Goal: Task Accomplishment & Management: Manage account settings

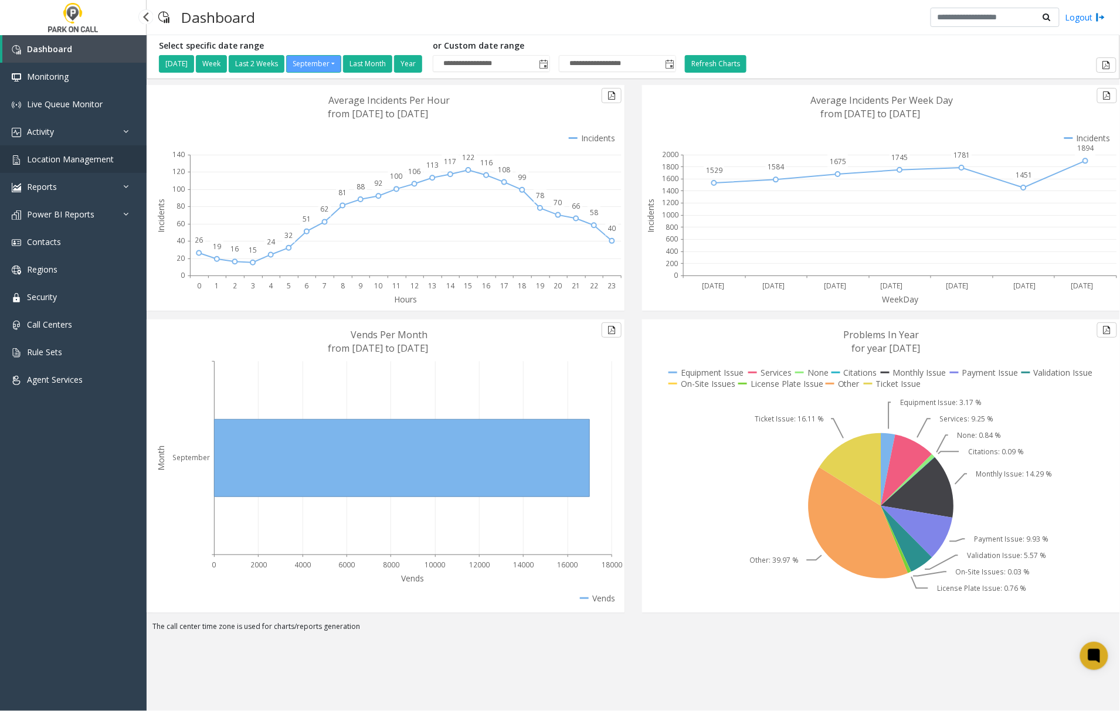
click at [77, 162] on span "Location Management" at bounding box center [70, 159] width 87 height 11
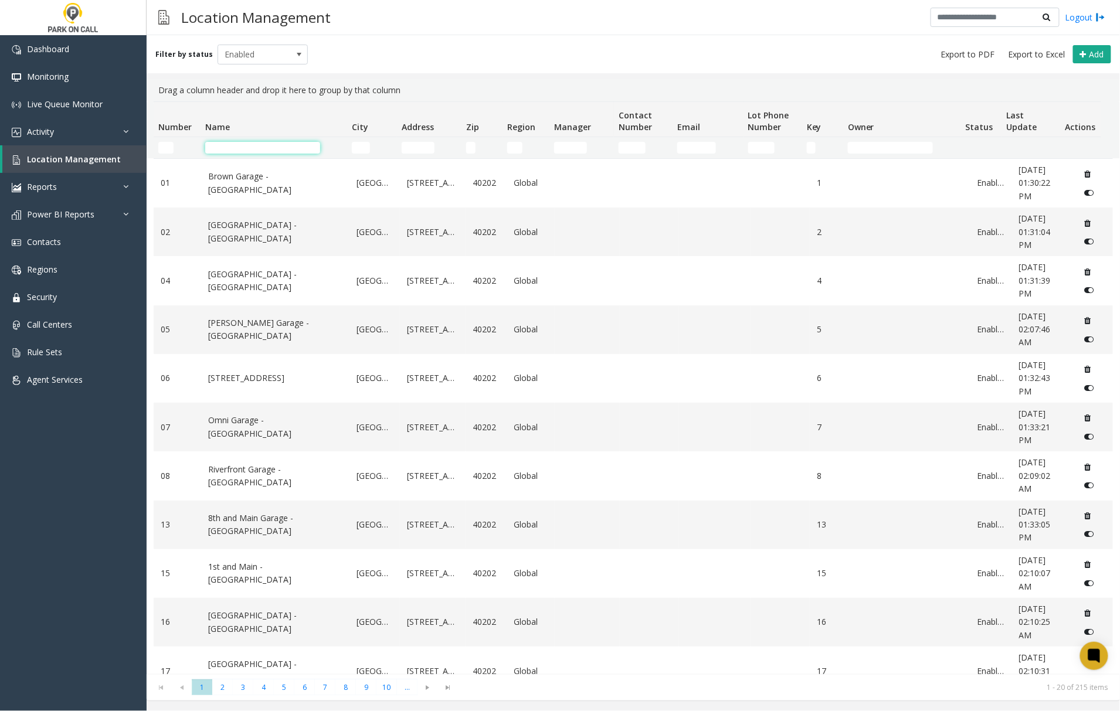
click at [240, 148] on input "Name Filter" at bounding box center [262, 148] width 115 height 12
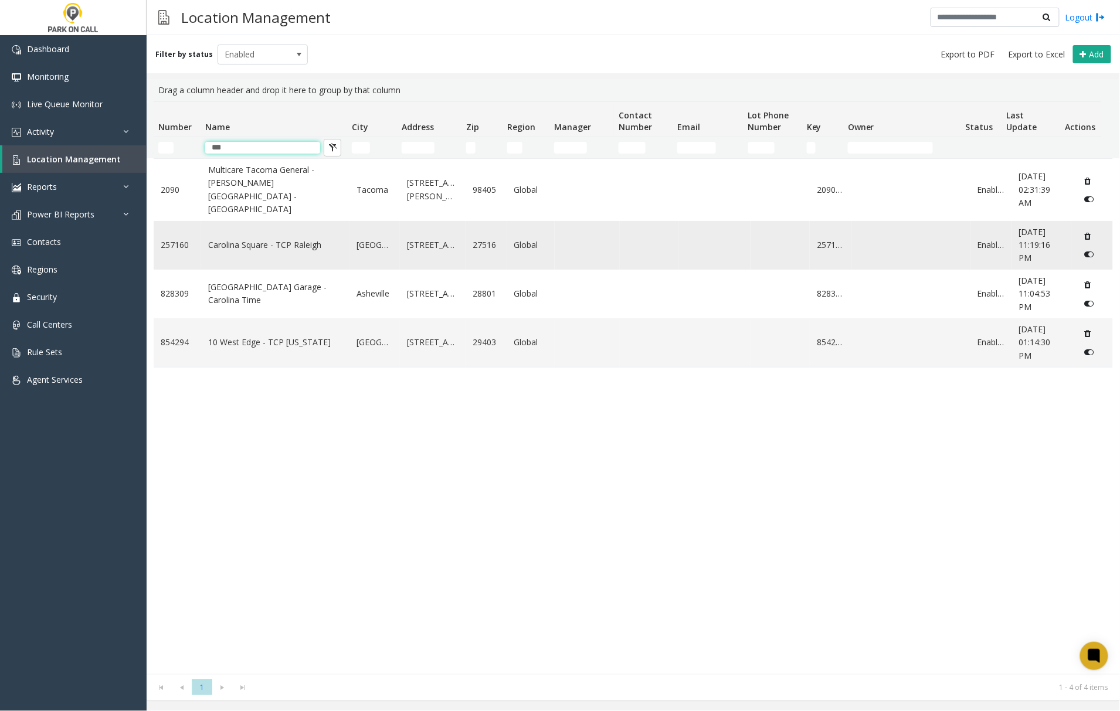
type input "***"
click at [255, 224] on td "Carolina Square - TCP Raleigh" at bounding box center [275, 245] width 148 height 49
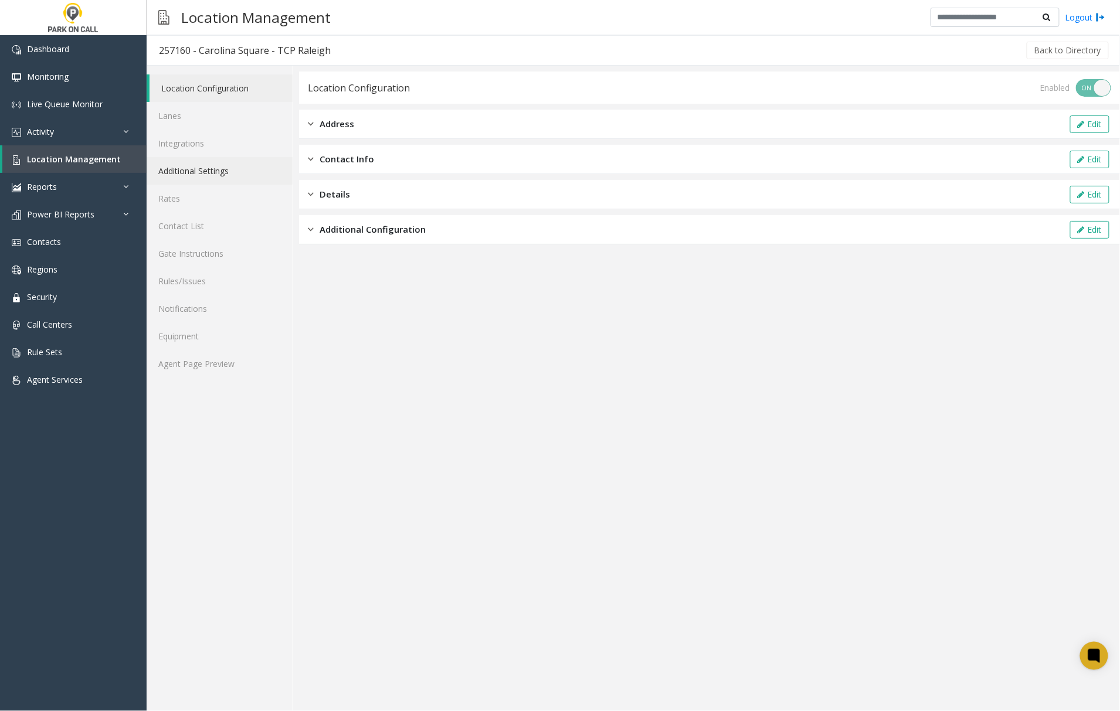
click at [190, 170] on link "Additional Settings" at bounding box center [220, 171] width 146 height 28
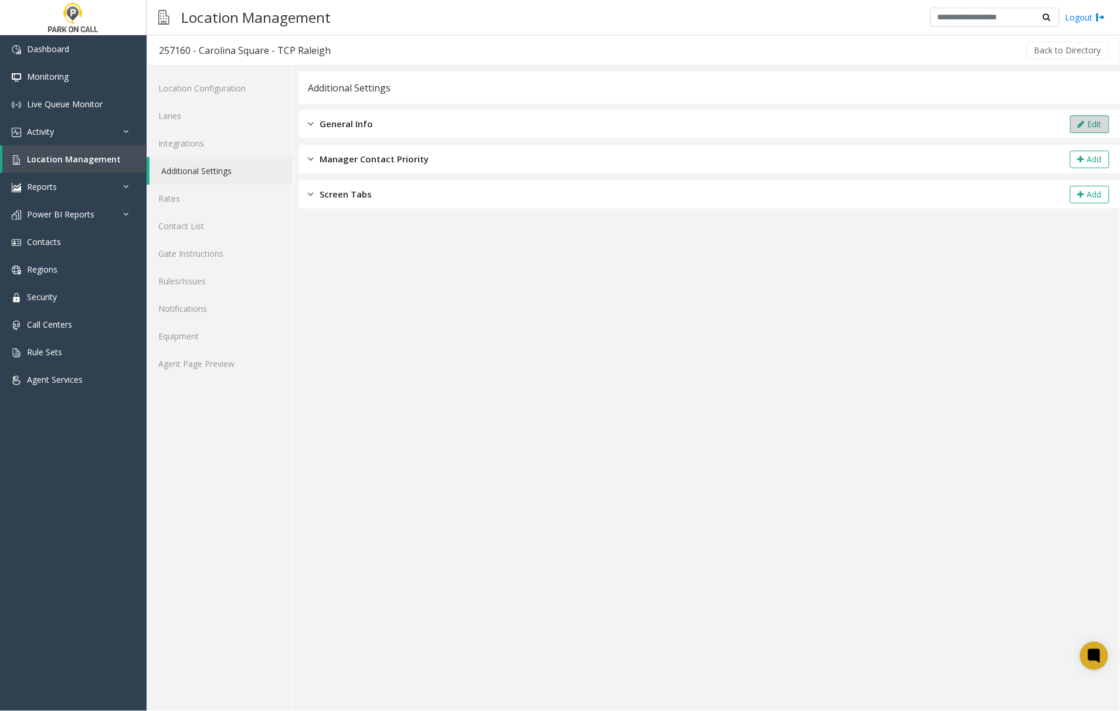
click at [1083, 118] on button "Edit" at bounding box center [1089, 125] width 39 height 18
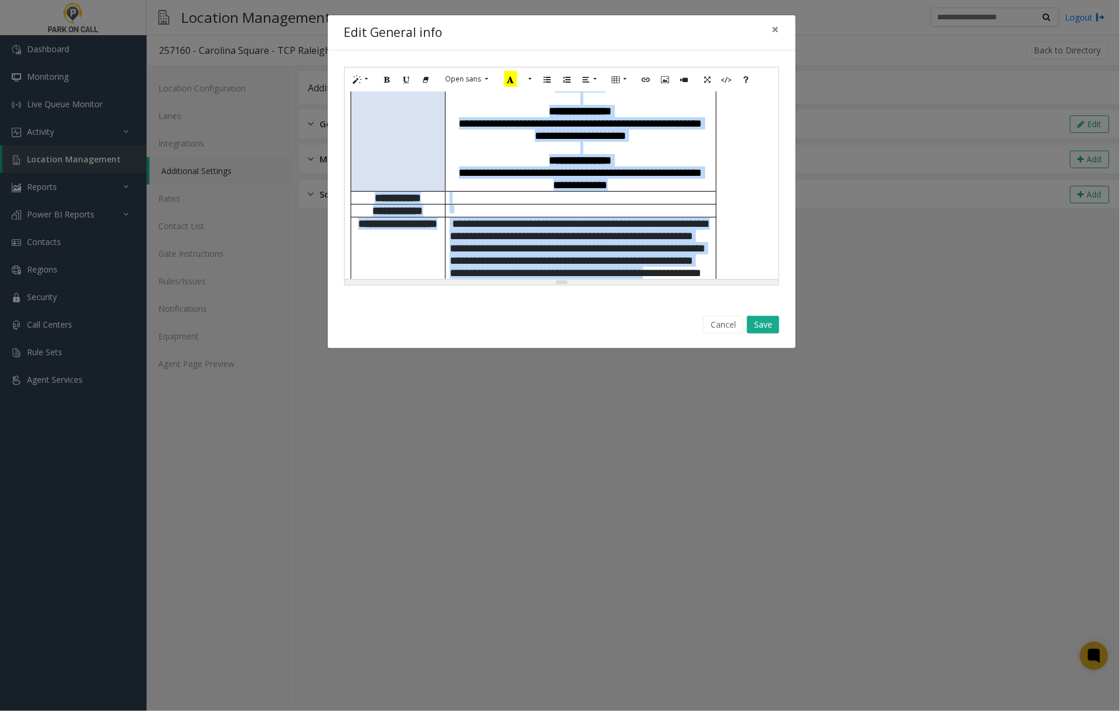
scroll to position [644, 0]
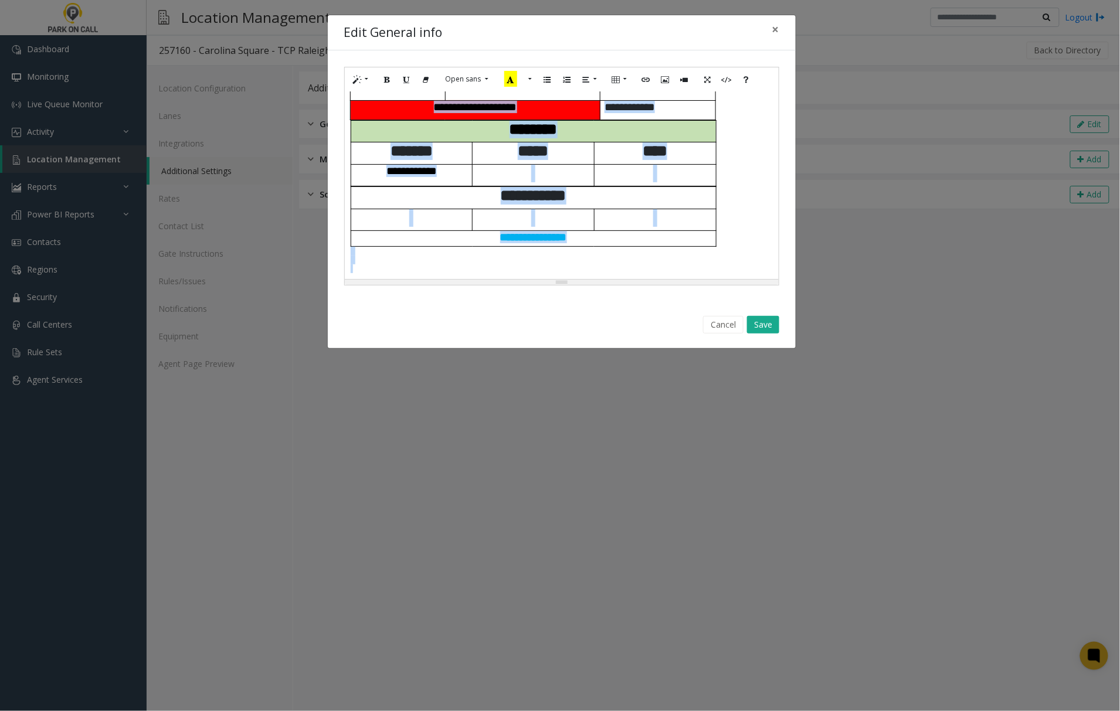
drag, startPoint x: 347, startPoint y: 103, endPoint x: 702, endPoint y: 408, distance: 467.9
click at [702, 408] on div "**********" at bounding box center [560, 355] width 1120 height 711
paste div
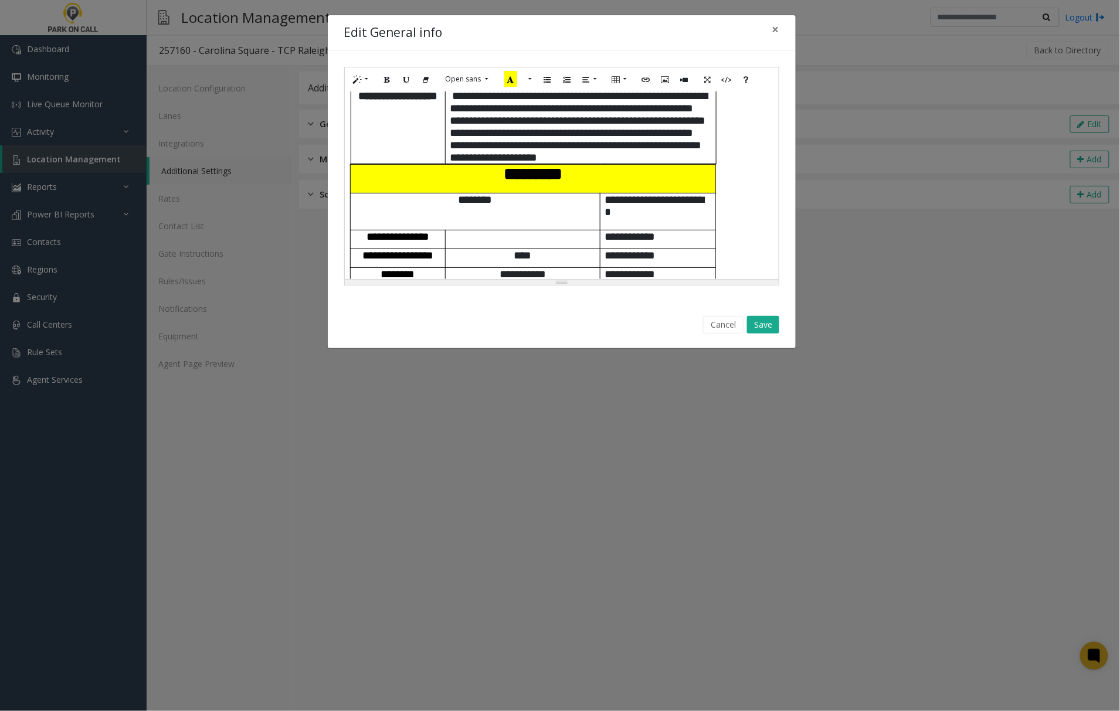
scroll to position [509, 0]
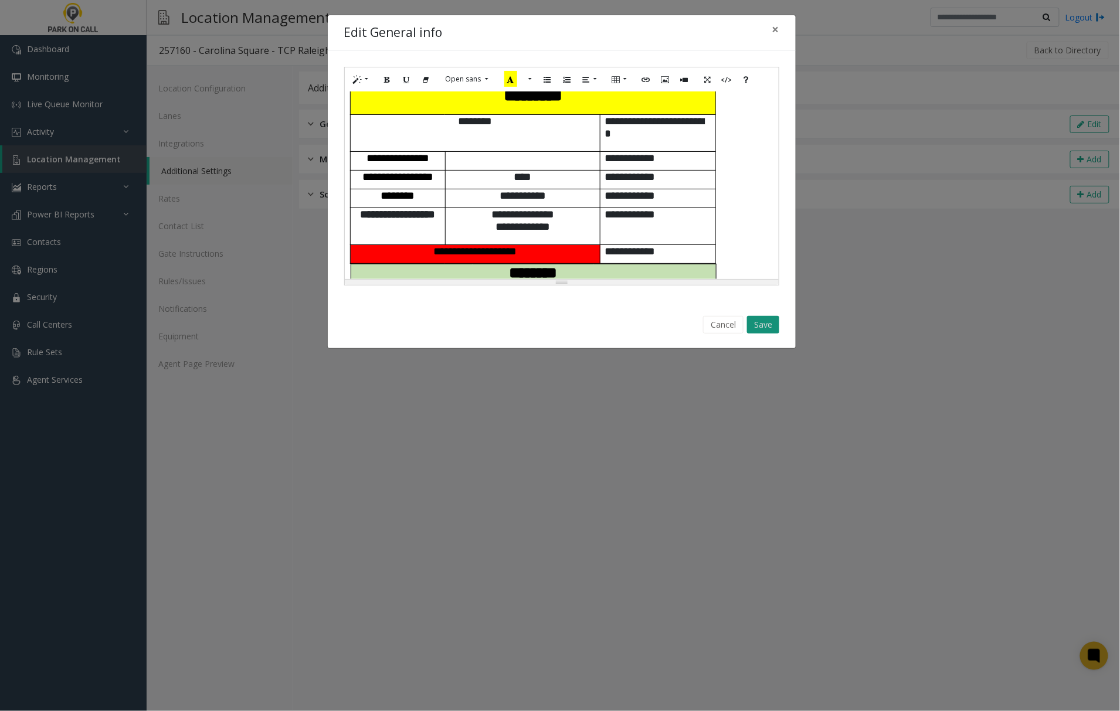
click at [768, 324] on button "Save" at bounding box center [763, 325] width 32 height 18
